Goal: Task Accomplishment & Management: Use online tool/utility

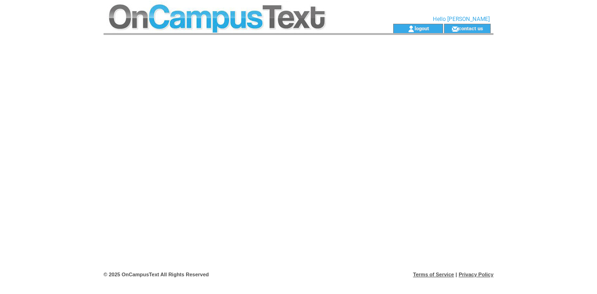
click at [241, 15] on td at bounding box center [232, 12] width 256 height 24
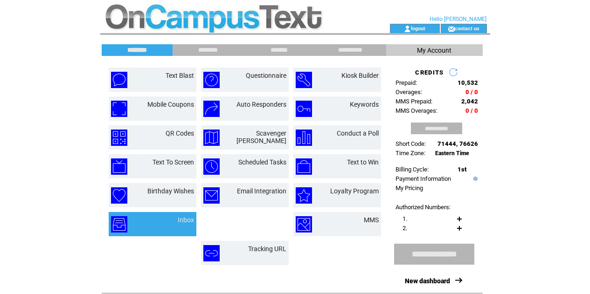
click at [175, 218] on td "Inbox" at bounding box center [174, 224] width 39 height 16
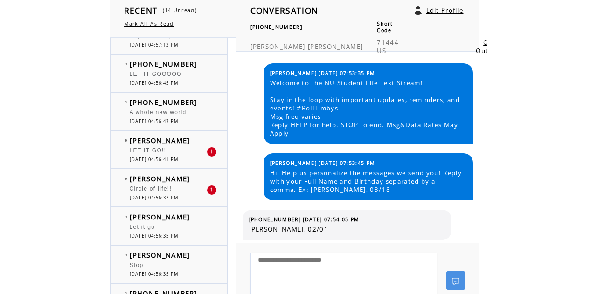
scroll to position [397, 0]
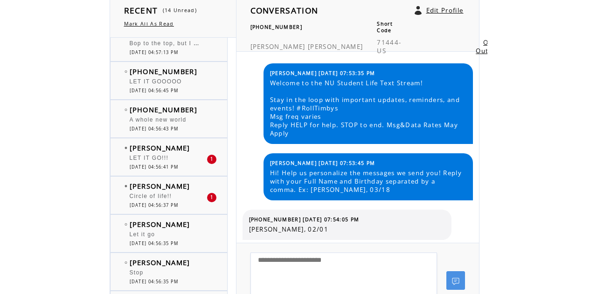
click at [164, 127] on span "[DATE] 04:56:43 PM" at bounding box center [154, 129] width 49 height 6
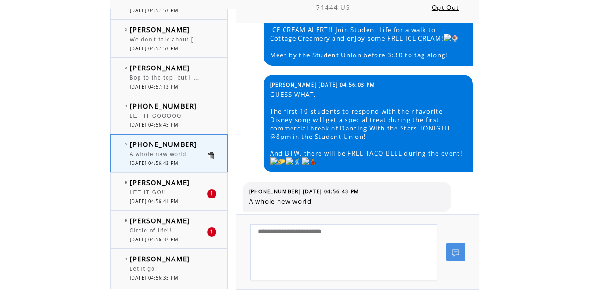
scroll to position [328, 0]
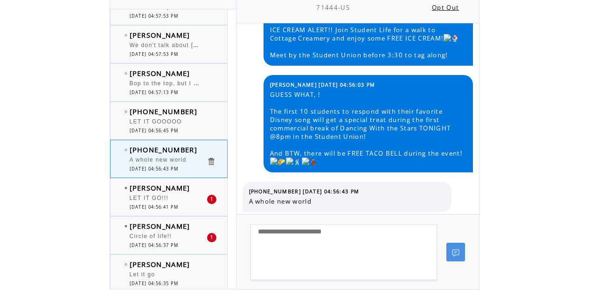
click at [152, 135] on div "(616) 490-9336 LET IT GOOOOO 0 10/07/2025 04:56:45 PM" at bounding box center [178, 120] width 135 height 37
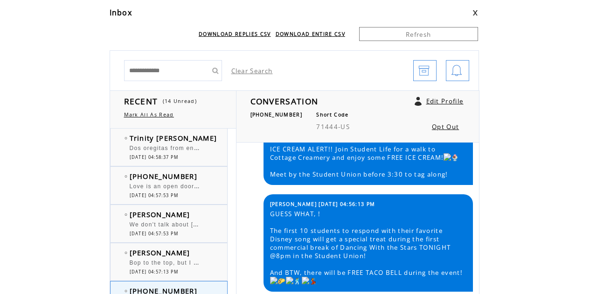
scroll to position [268, 0]
click at [159, 147] on span "Dos oregitas from encanto" at bounding box center [170, 147] width 81 height 9
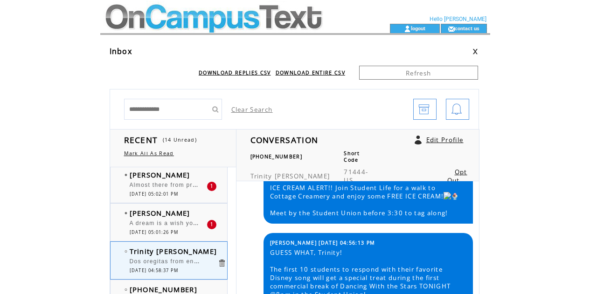
scroll to position [193, 0]
click at [154, 224] on span "A dream is a wish your heart makes- Cinderella" at bounding box center [203, 222] width 146 height 9
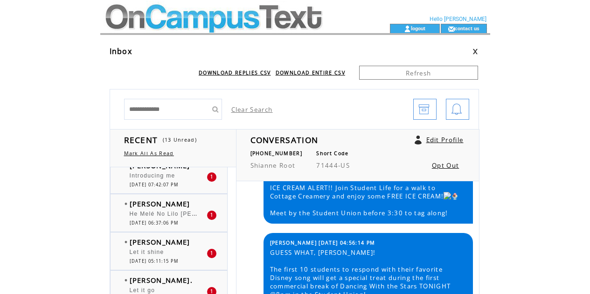
scroll to position [62, 0]
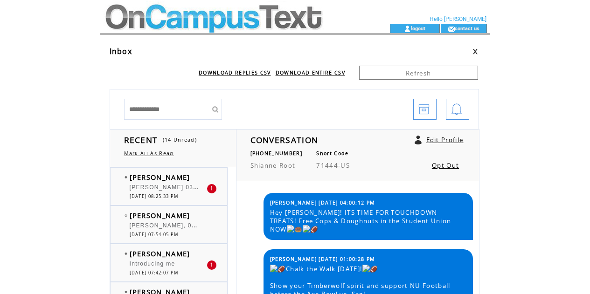
scroll to position [561, 0]
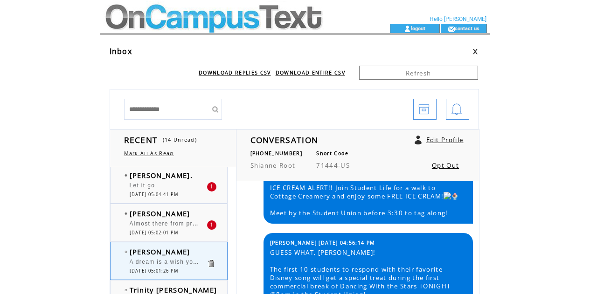
click at [153, 220] on span "Almost there from princess and the frog" at bounding box center [191, 222] width 122 height 9
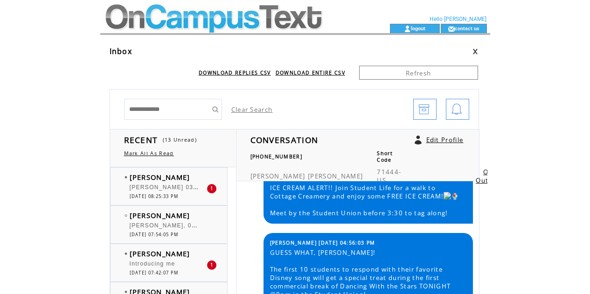
click at [188, 187] on span "[PERSON_NAME] 03/15" at bounding box center [166, 186] width 73 height 9
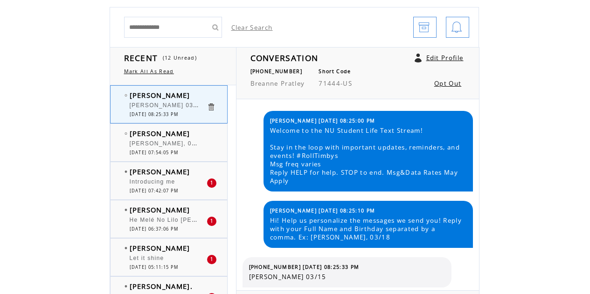
scroll to position [82, 0]
